Goal: Find specific page/section: Find specific page/section

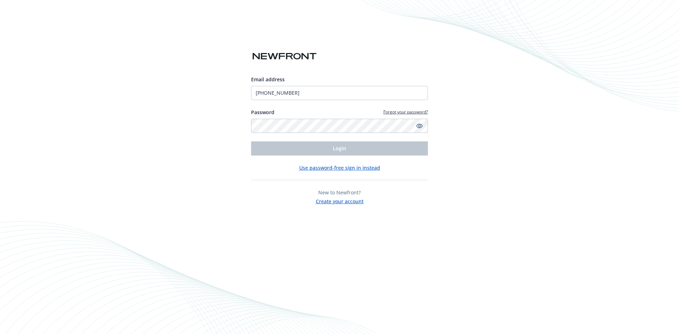
click at [196, 174] on div "Email address (408) 461-0162 Password Forgot your password? Login Use password-…" at bounding box center [339, 167] width 679 height 334
click at [301, 94] on input "(408) 461-0162" at bounding box center [339, 93] width 177 height 14
type input "[EMAIL_ADDRESS][DOMAIN_NAME]"
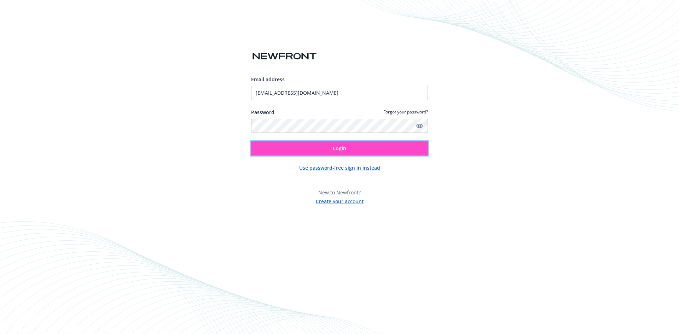
click at [323, 153] on button "Login" at bounding box center [339, 149] width 177 height 14
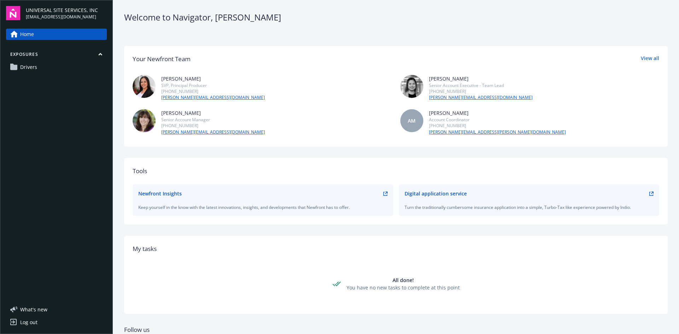
click at [49, 64] on link "Drivers" at bounding box center [56, 67] width 101 height 11
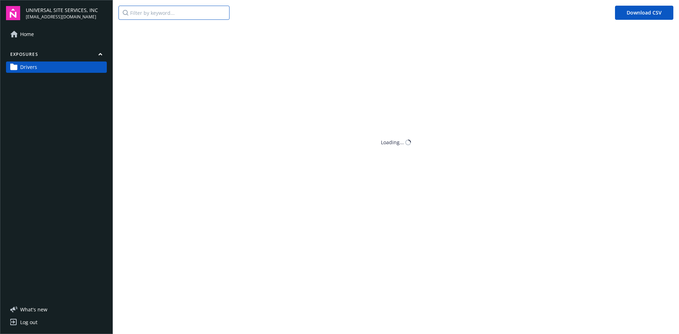
click at [144, 15] on input "Filter by keyword..." at bounding box center [174, 13] width 111 height 14
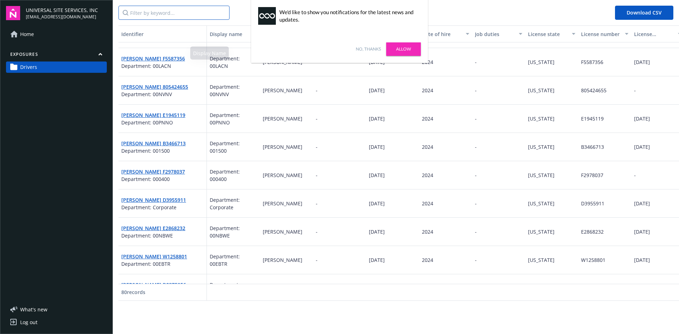
scroll to position [460, 0]
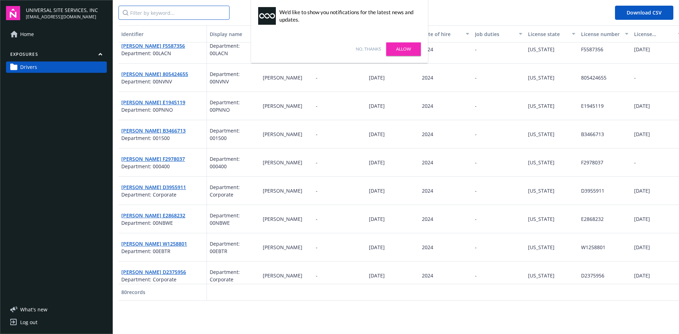
click at [179, 13] on input "Filter by keyword..." at bounding box center [174, 13] width 111 height 14
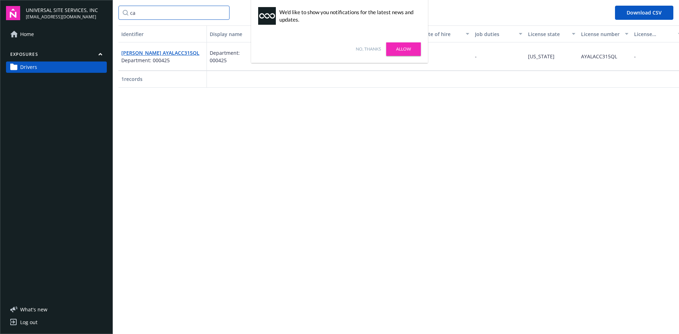
type input "c"
type input "[PERSON_NAME]"
